Goal: Information Seeking & Learning: Learn about a topic

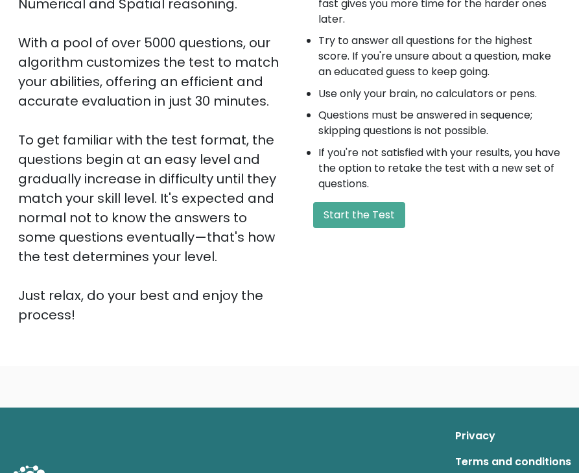
scroll to position [121, 0]
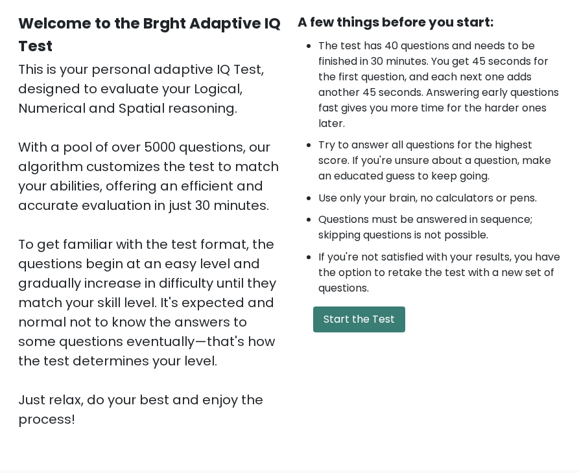
click at [348, 322] on button "Start the Test" at bounding box center [359, 320] width 92 height 26
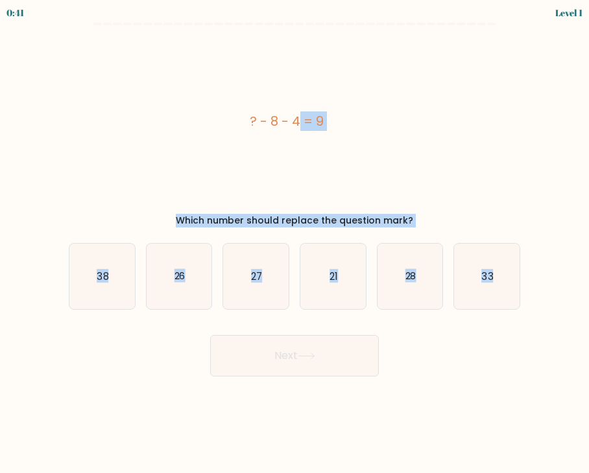
drag, startPoint x: 216, startPoint y: 108, endPoint x: 252, endPoint y: 333, distance: 227.2
click at [484, 337] on form "a." at bounding box center [294, 200] width 589 height 354
copy form "? - 8 - 4 = 9 Which number should replace the question mark? a. 38 b. 26 c. 27 …"
click at [478, 172] on div "? - 8 - 4 = 9" at bounding box center [287, 121] width 436 height 175
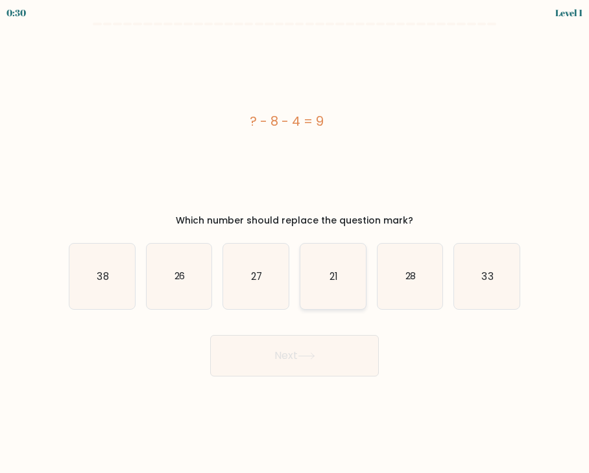
click at [353, 272] on icon "21" at bounding box center [333, 277] width 66 height 66
click at [295, 243] on input "d. 21" at bounding box center [294, 240] width 1 height 6
radio input "true"
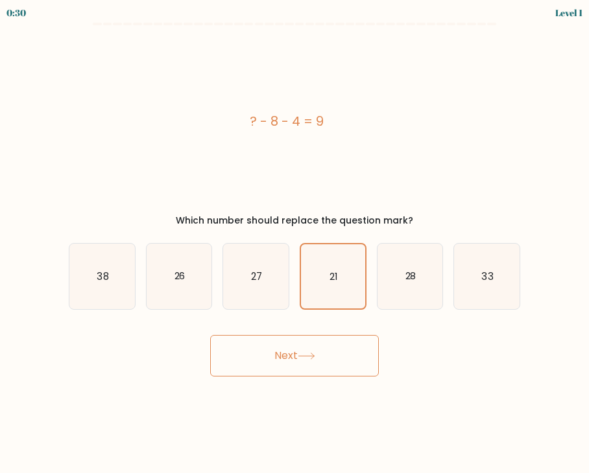
click at [330, 351] on button "Next" at bounding box center [294, 356] width 169 height 42
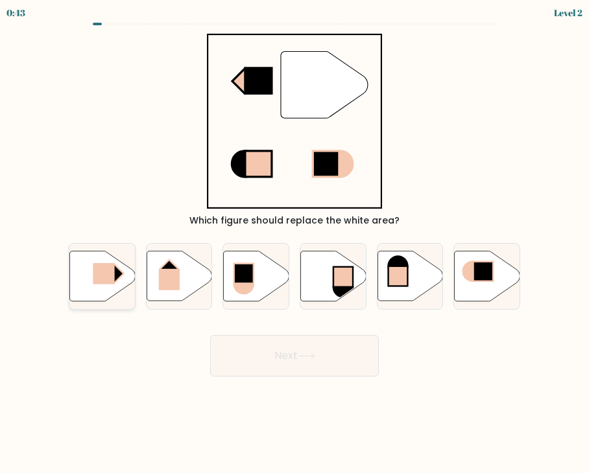
click at [110, 278] on rect at bounding box center [103, 273] width 21 height 21
click at [294, 243] on input "a." at bounding box center [294, 240] width 1 height 6
radio input "true"
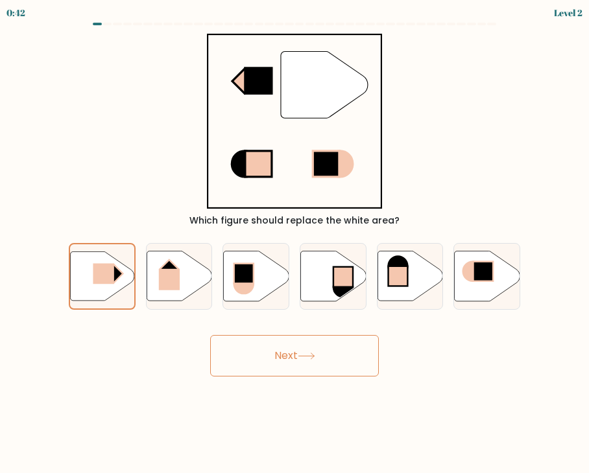
click at [313, 373] on button "Next" at bounding box center [294, 356] width 169 height 42
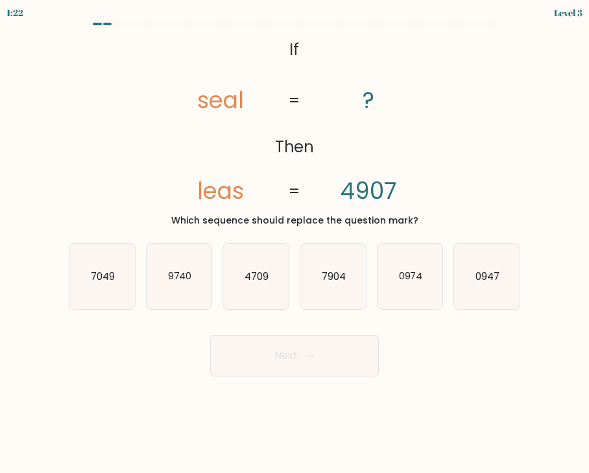
drag, startPoint x: 251, startPoint y: 54, endPoint x: 337, endPoint y: 122, distance: 109.9
click at [479, 226] on div "@import url('https://fonts.googleapis.com/css?family=Abril+Fatface:400,100,100i…" at bounding box center [294, 131] width 467 height 194
click at [265, 57] on icon "@import url('https://fonts.googleapis.com/css?family=Abril+Fatface:400,100,100i…" at bounding box center [294, 121] width 284 height 175
drag, startPoint x: 235, startPoint y: 42, endPoint x: 156, endPoint y: 42, distance: 79.8
click at [156, 42] on icon "@import url('https://fonts.googleapis.com/css?family=Abril+Fatface:400,100,100i…" at bounding box center [294, 121] width 284 height 175
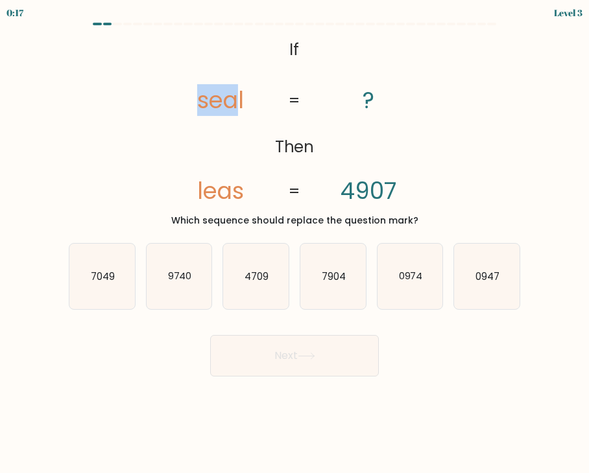
click at [156, 42] on icon "@import url('https://fonts.googleapis.com/css?family=Abril+Fatface:400,100,100i…" at bounding box center [294, 121] width 284 height 175
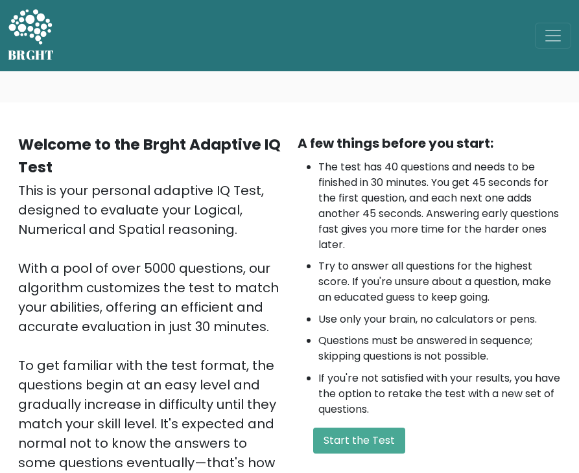
scroll to position [195, 0]
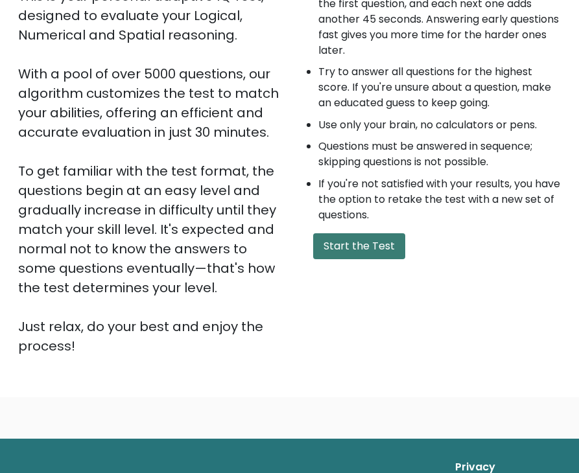
click at [378, 256] on button "Start the Test" at bounding box center [359, 247] width 92 height 26
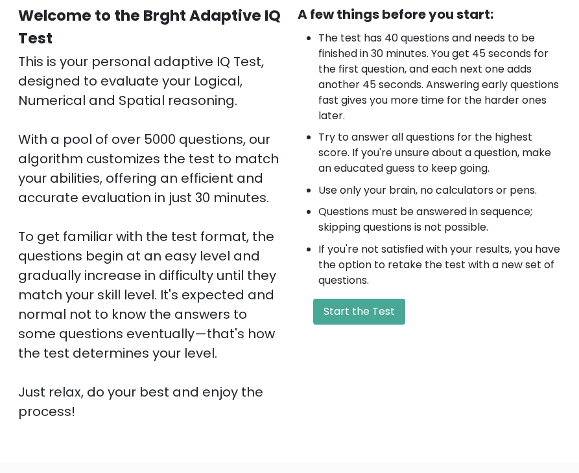
scroll to position [130, 0]
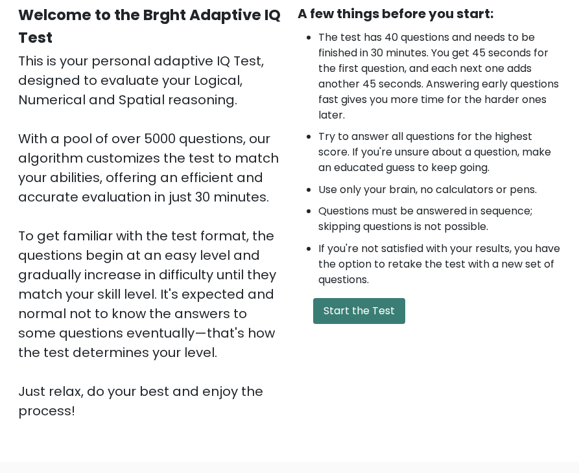
click at [375, 313] on button "Start the Test" at bounding box center [359, 311] width 92 height 26
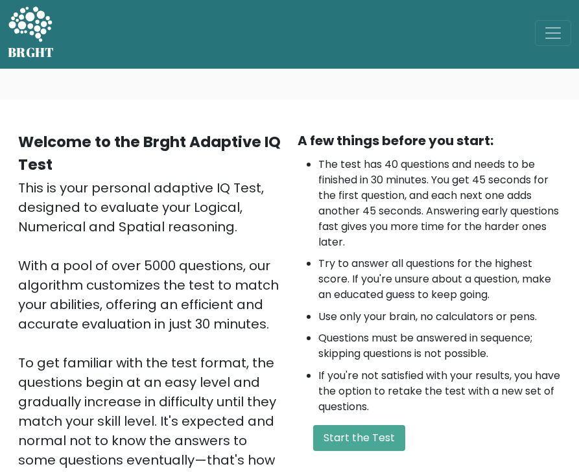
scroll to position [0, 0]
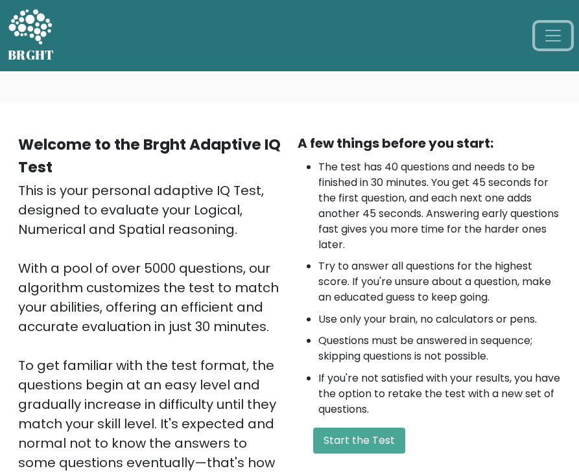
click at [564, 24] on button "Toggle navigation" at bounding box center [553, 36] width 36 height 26
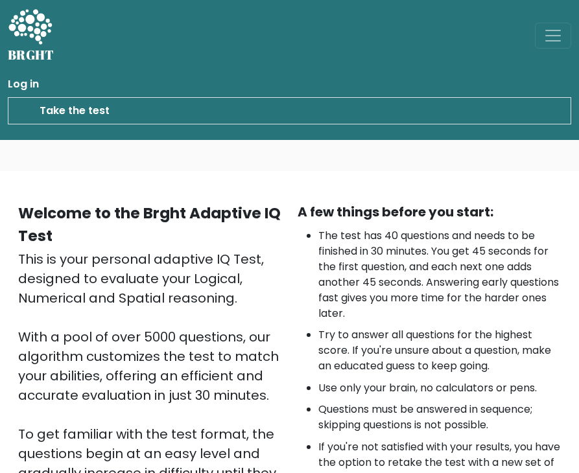
click at [82, 111] on link "Take the test" at bounding box center [290, 110] width 564 height 27
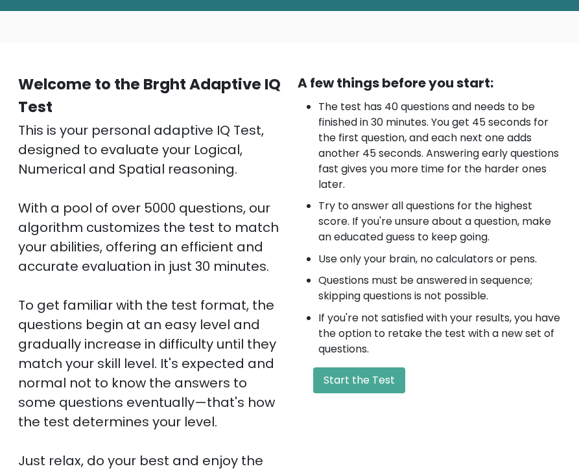
scroll to position [130, 0]
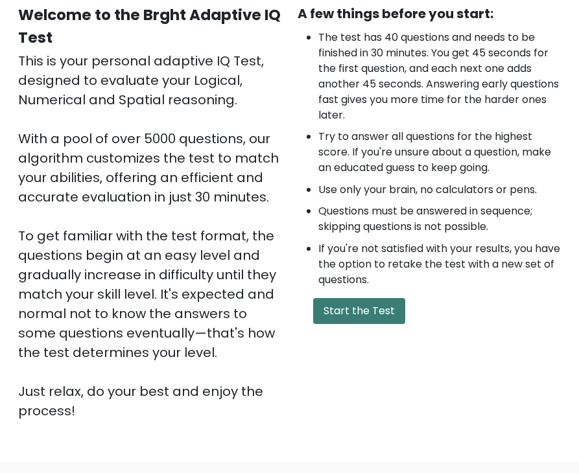
click at [360, 317] on button "Start the Test" at bounding box center [359, 311] width 92 height 26
